Goal: Information Seeking & Learning: Find specific fact

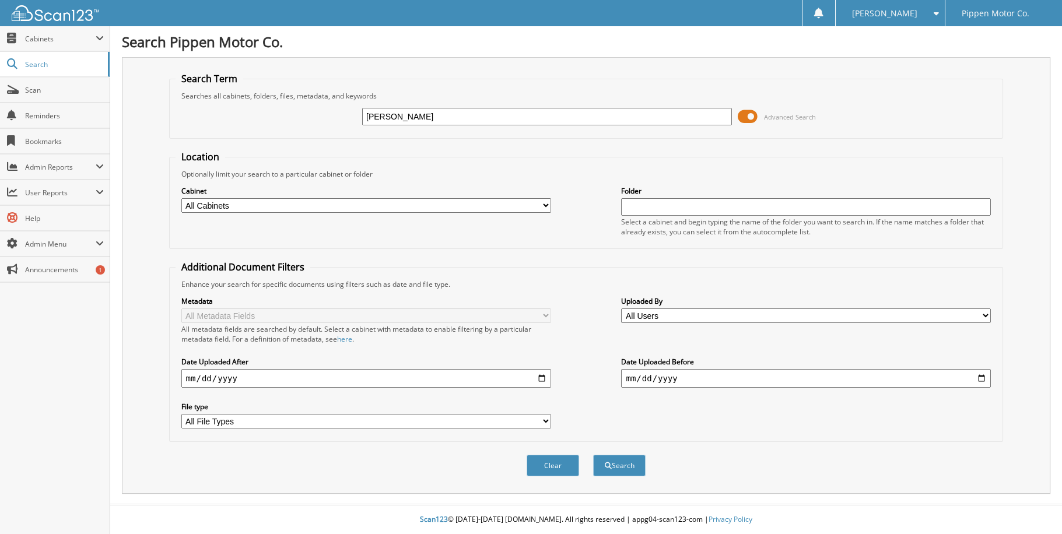
type input "[PERSON_NAME]"
click at [543, 200] on select "All Cabinets ACCOUNTING CAR DEALS MONTH END PARTS INVOICE REPAIR ORDERS Needs F…" at bounding box center [366, 205] width 370 height 15
select select "5338"
click at [181, 198] on select "All Cabinets ACCOUNTING CAR DEALS MONTH END PARTS INVOICE REPAIR ORDERS Needs F…" at bounding box center [366, 205] width 370 height 15
click at [540, 369] on input "date" at bounding box center [366, 378] width 370 height 19
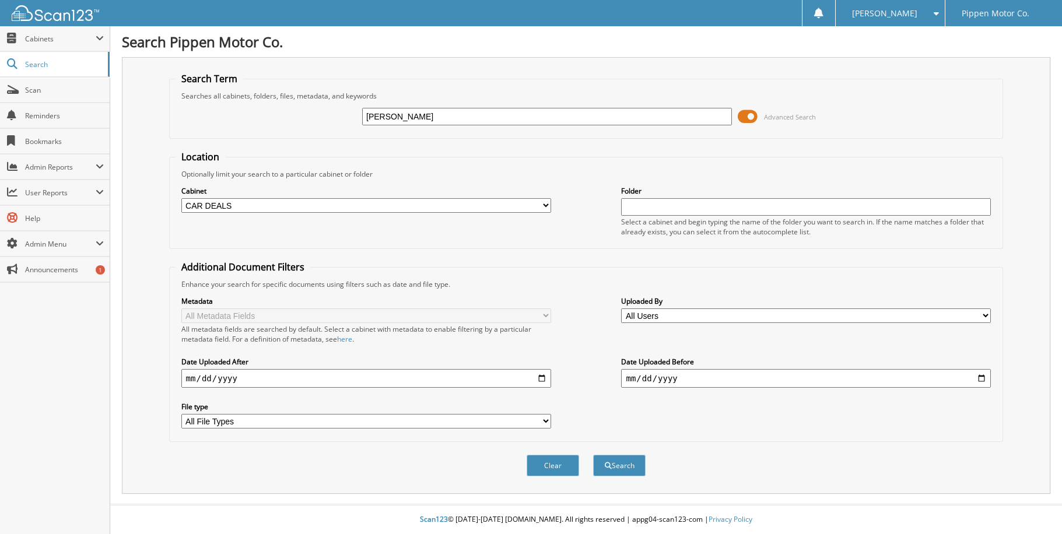
type input "[DATE]"
click at [627, 458] on button "Search" at bounding box center [619, 466] width 52 height 22
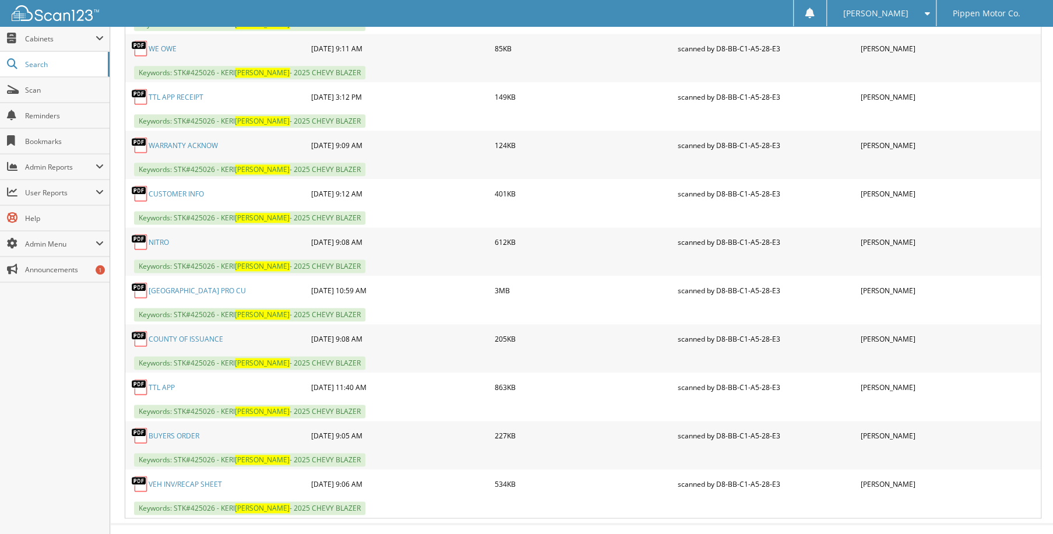
scroll to position [987, 0]
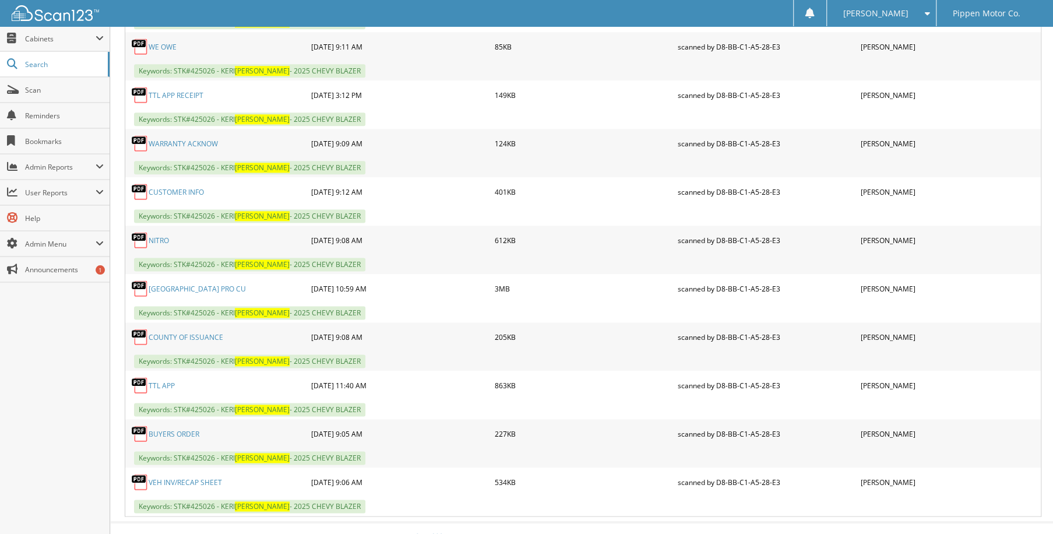
click at [170, 429] on link "BUYERS ORDER" at bounding box center [174, 434] width 51 height 10
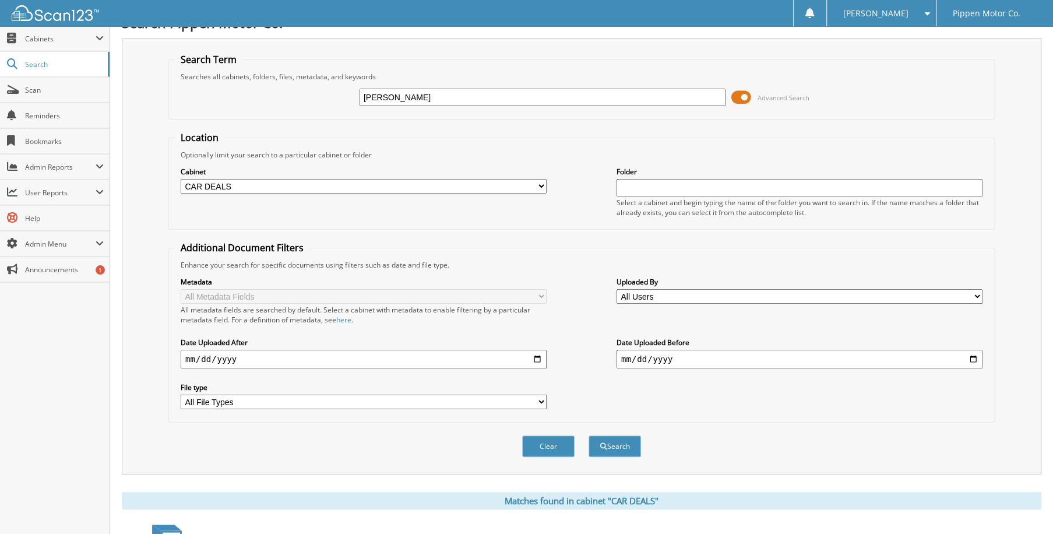
scroll to position [0, 0]
